Goal: Obtain resource: Download file/media

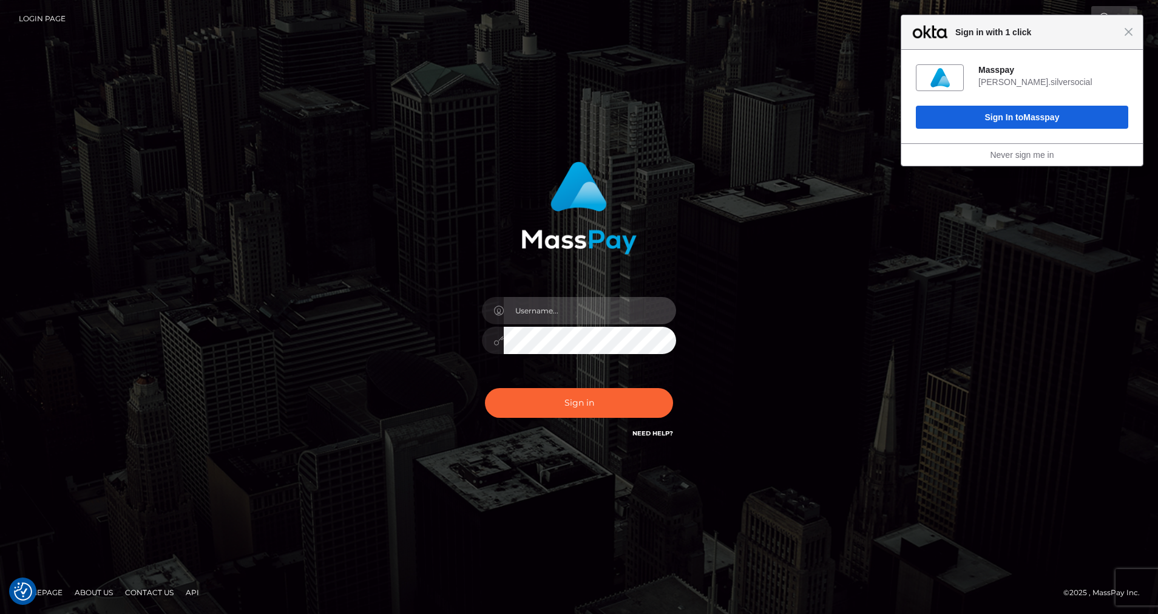
type input "cris.silversocial"
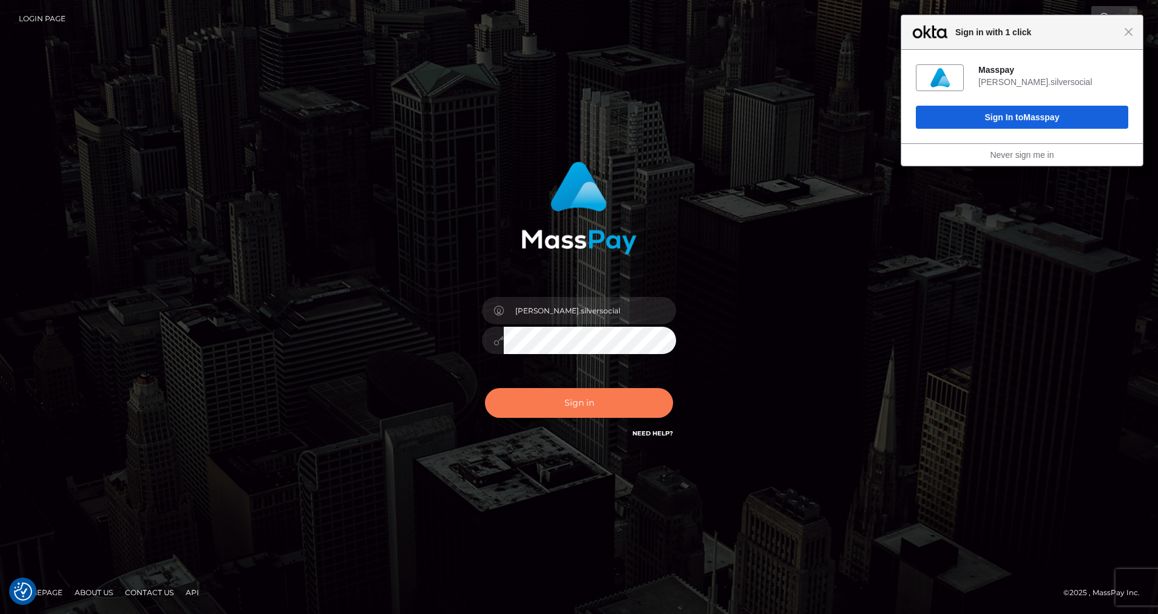
click at [538, 405] on button "Sign in" at bounding box center [579, 403] width 188 height 30
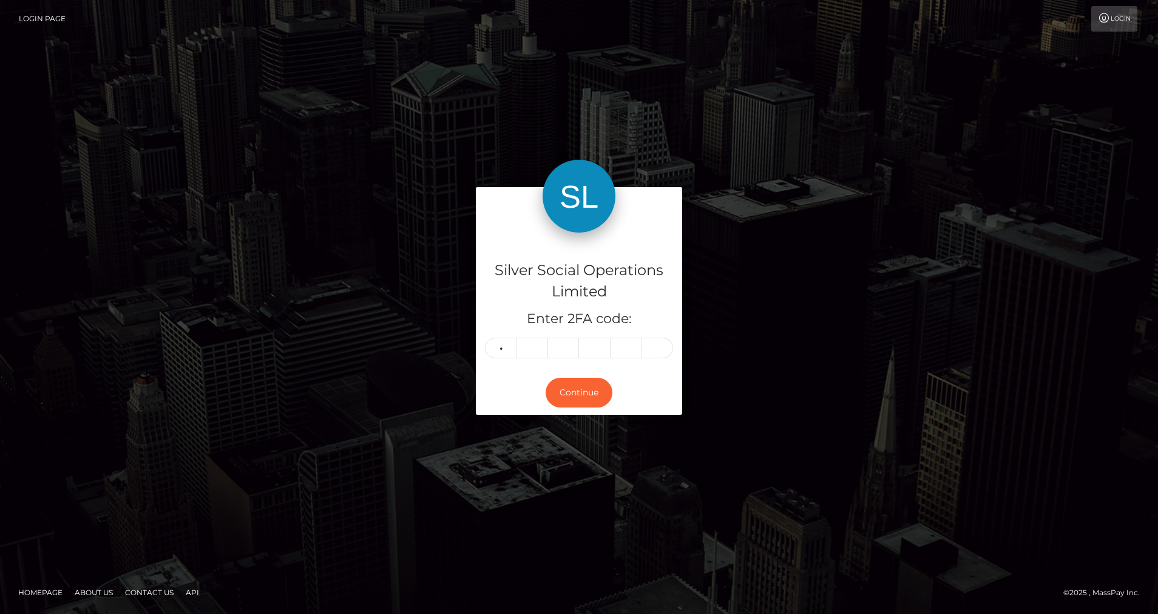
type input "8"
type input "2"
type input "5"
type input "2"
type input "5"
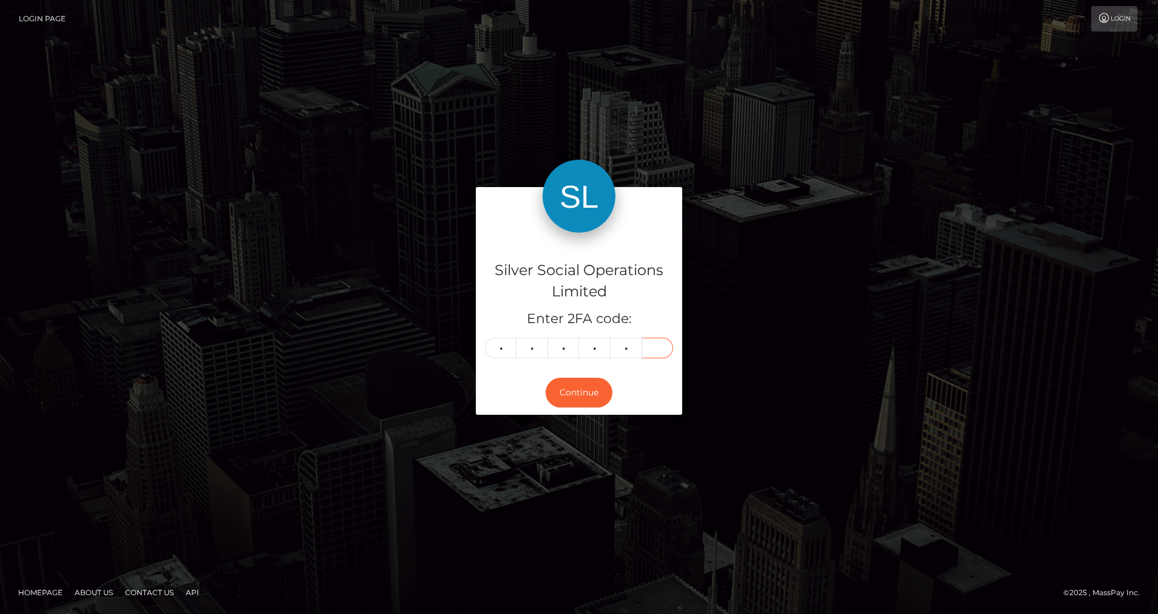
type input "2"
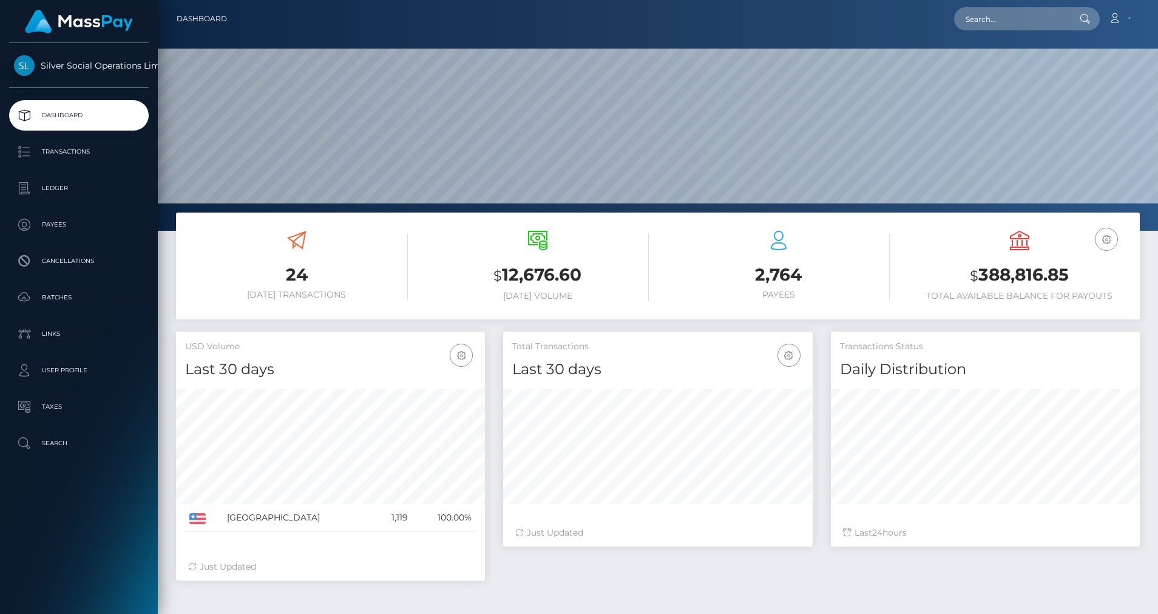
scroll to position [215, 310]
click at [91, 184] on p "Ledger" at bounding box center [79, 188] width 130 height 18
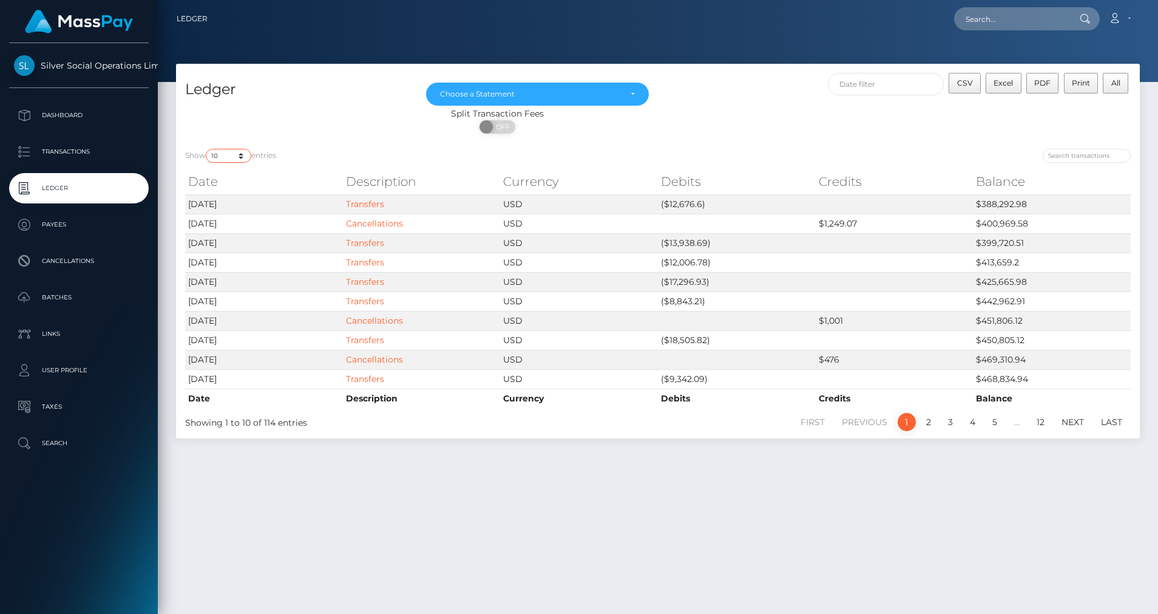
click at [242, 158] on select "10 25 50 100 250" at bounding box center [229, 156] width 46 height 14
select select "50"
click at [207, 149] on select "10 25 50 100 250" at bounding box center [229, 156] width 46 height 14
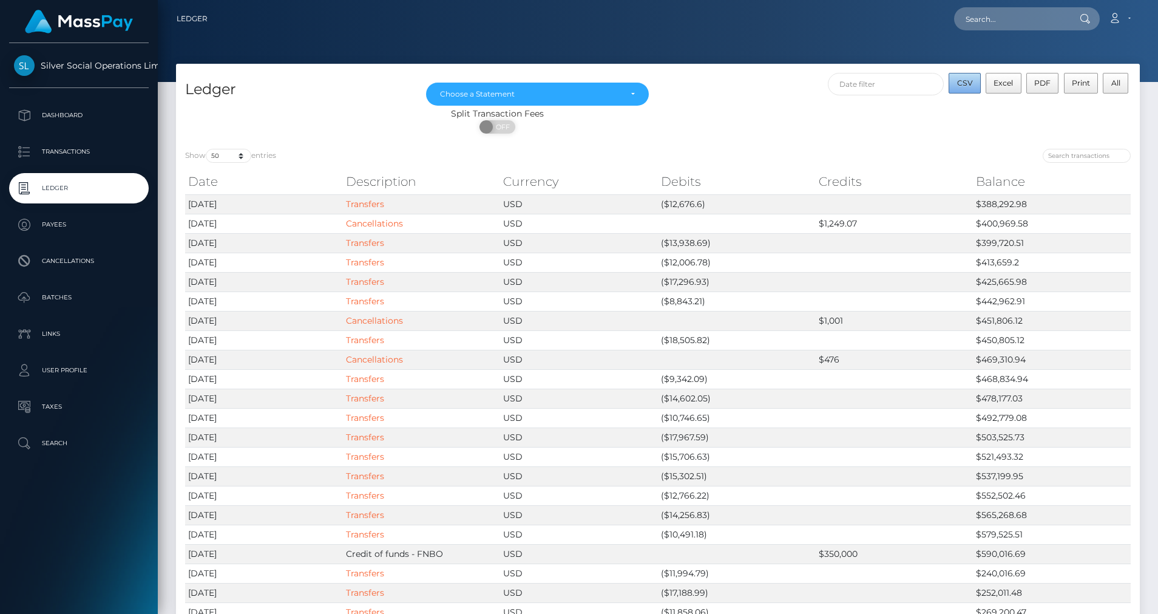
click at [978, 88] on button "CSV" at bounding box center [965, 83] width 32 height 21
click at [569, 100] on div "Choose a Statement" at bounding box center [537, 94] width 223 height 23
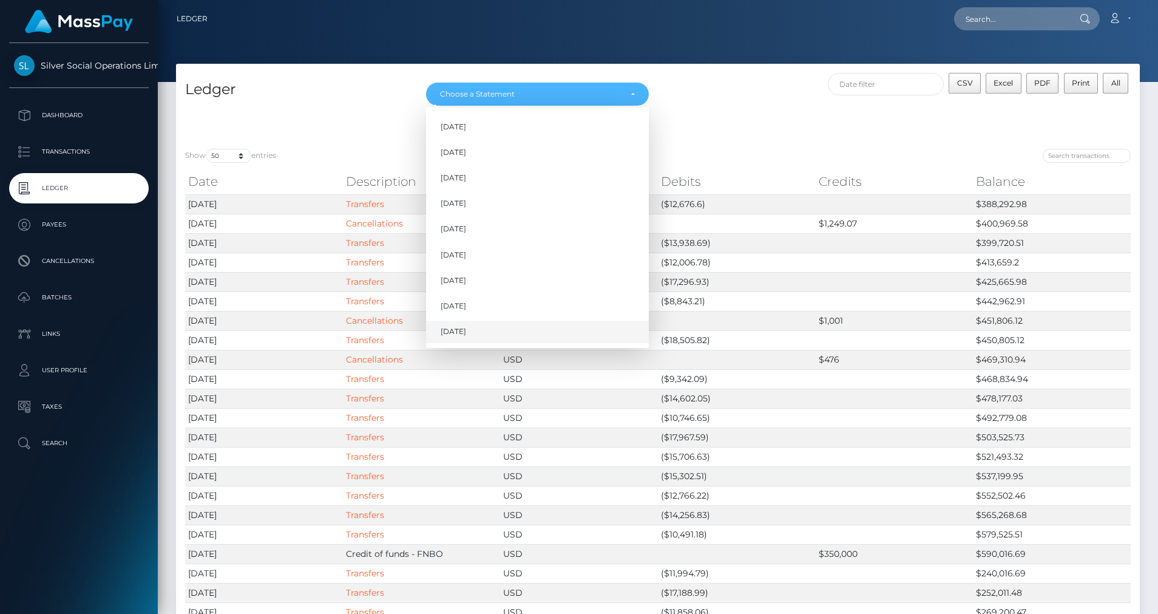
click at [469, 323] on link "Sep 2025" at bounding box center [537, 331] width 223 height 22
select select "Sep 2025"
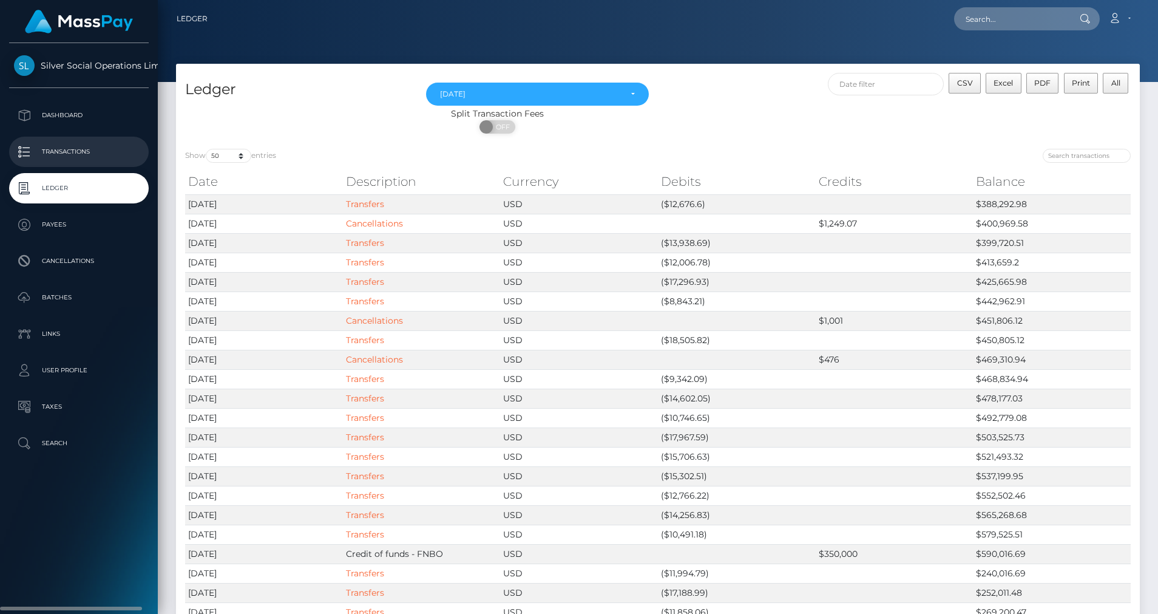
click at [83, 151] on p "Transactions" at bounding box center [79, 152] width 130 height 18
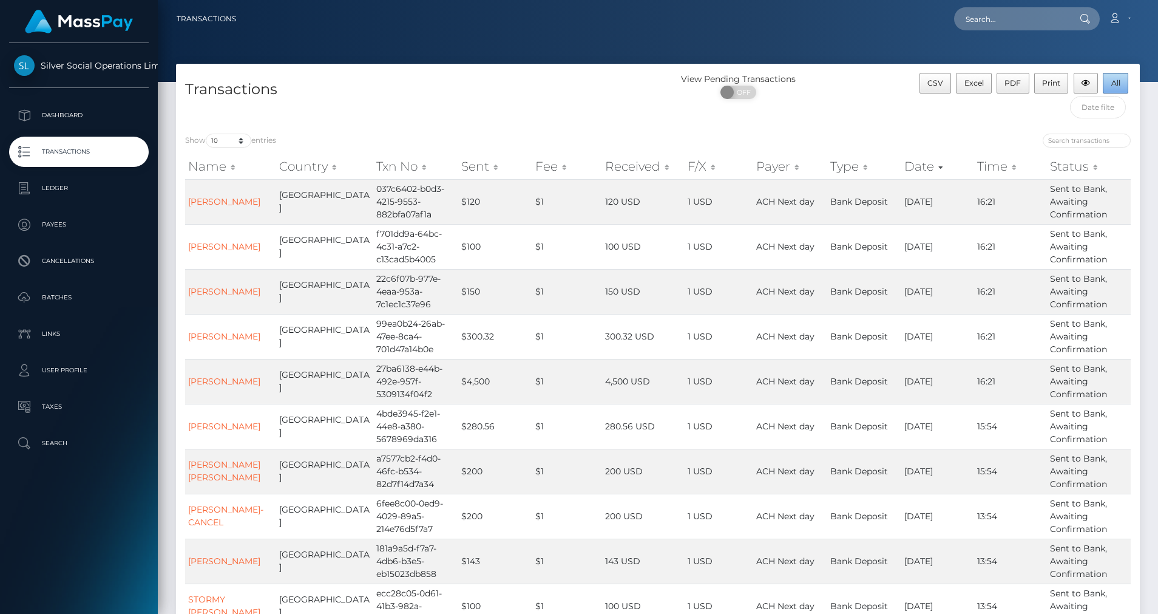
click at [1107, 83] on button "All" at bounding box center [1115, 83] width 25 height 21
